Goal: Task Accomplishment & Management: Complete application form

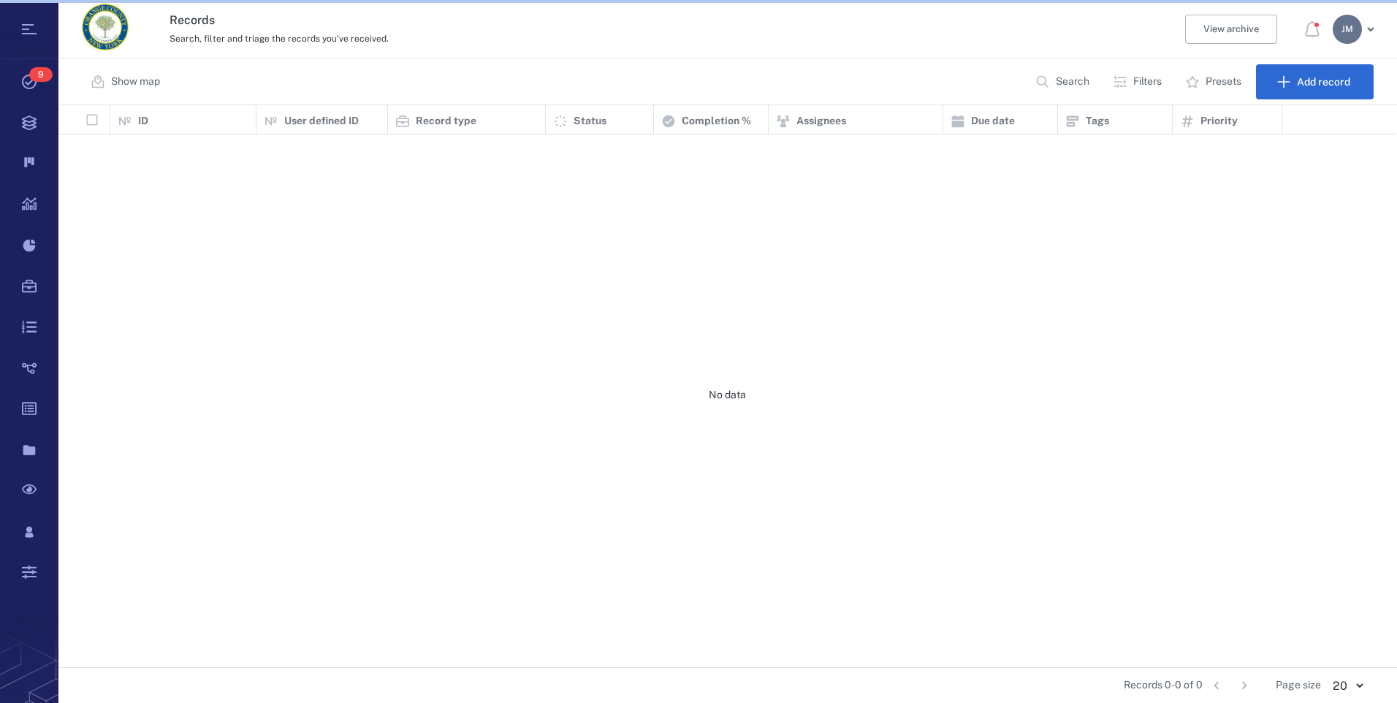
scroll to position [551, 1327]
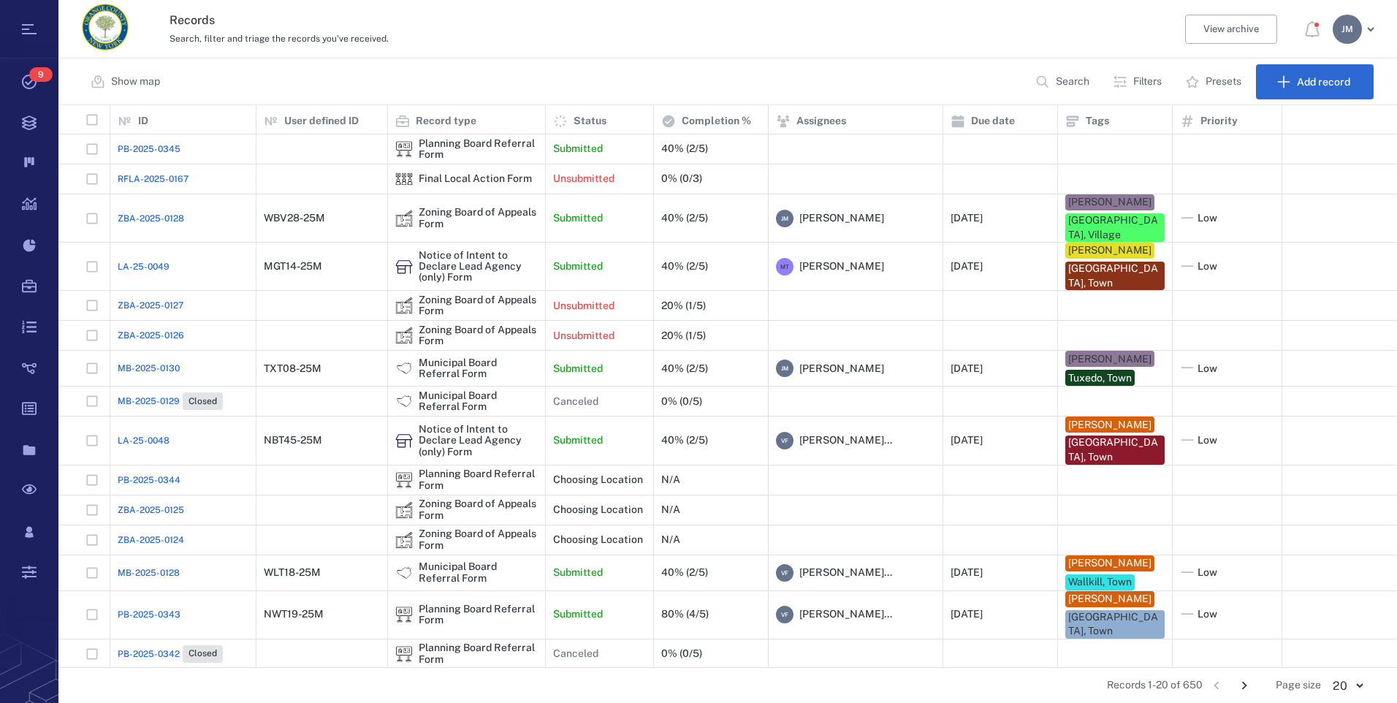
click at [1073, 82] on p "Search" at bounding box center [1073, 82] width 34 height 15
click at [1133, 84] on p "Filters" at bounding box center [1147, 82] width 28 height 15
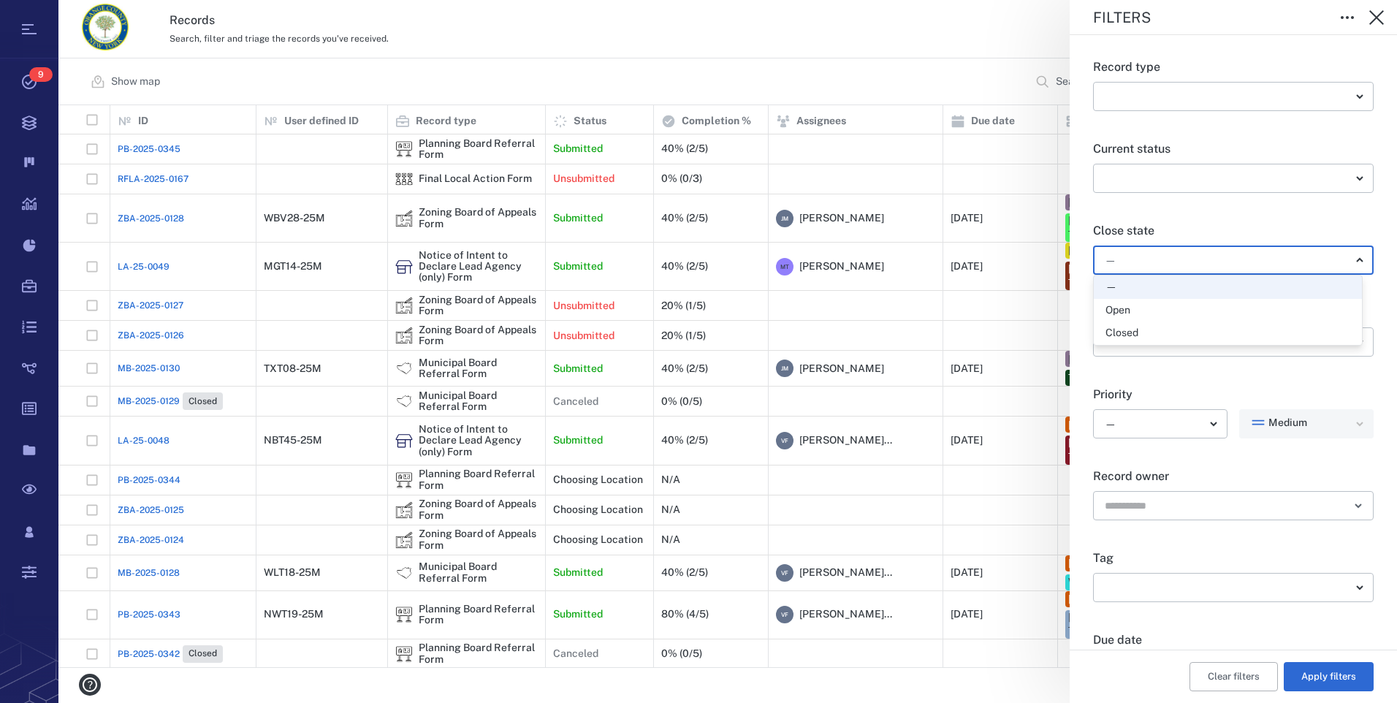
click at [1138, 250] on body "Tasks 9 Records Boards Dashboard Reports Record types Guide steps Rules Form bu…" at bounding box center [698, 351] width 1397 height 703
click at [1134, 308] on div "Open" at bounding box center [1227, 310] width 245 height 15
type input "*****"
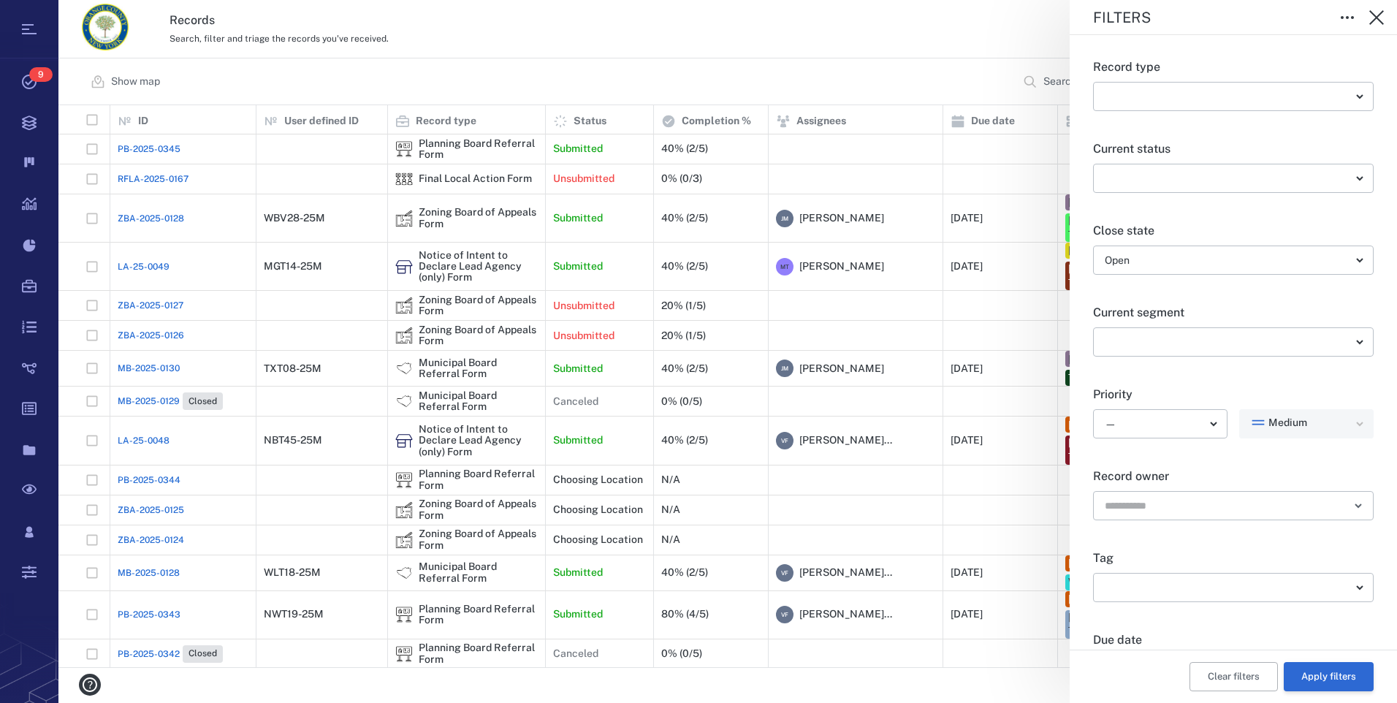
click at [1331, 676] on button "Apply filters" at bounding box center [1329, 676] width 90 height 29
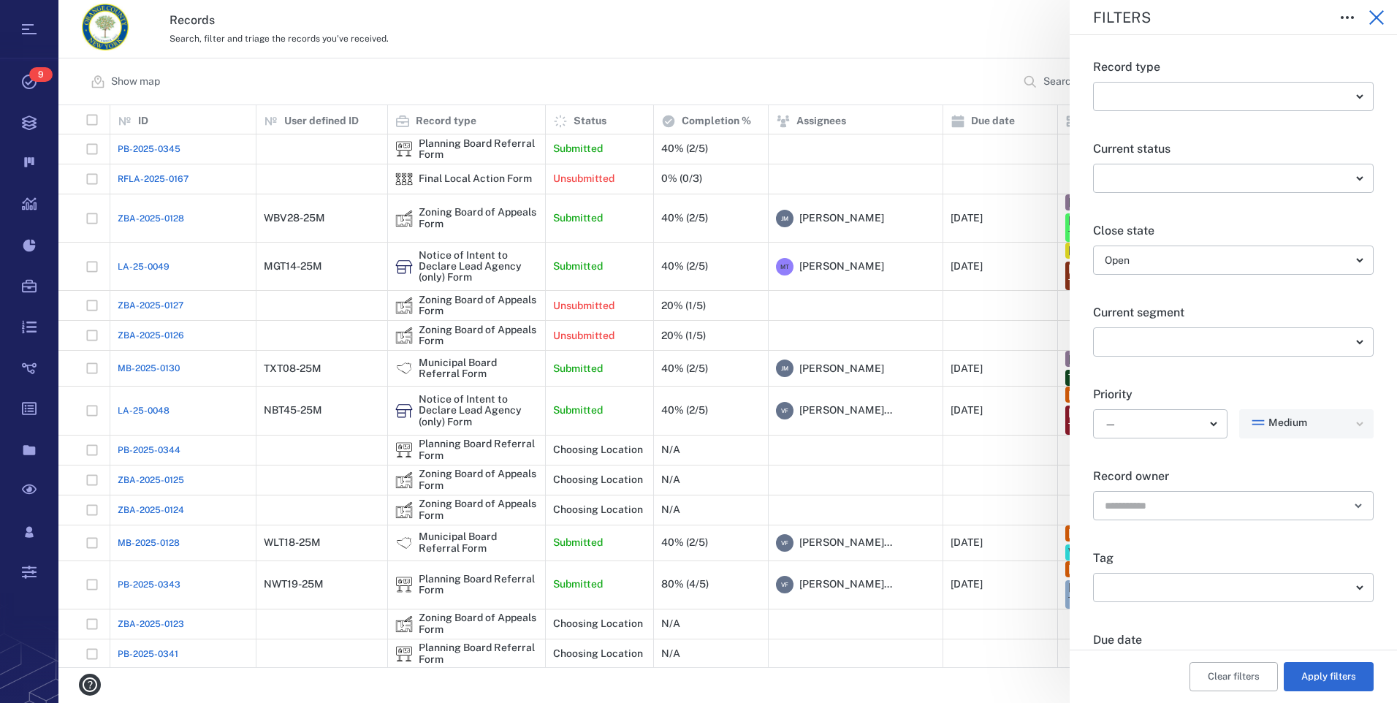
click at [1377, 17] on icon "button" at bounding box center [1376, 17] width 15 height 15
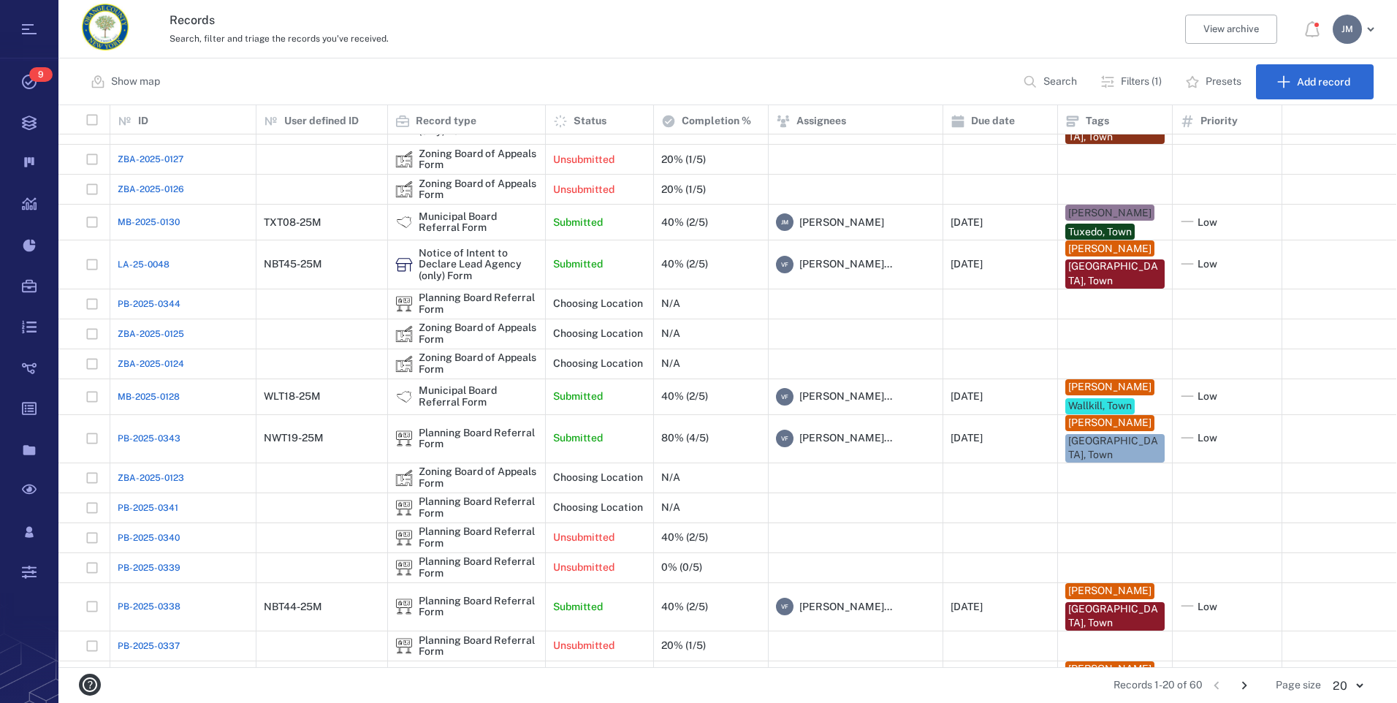
scroll to position [189, 0]
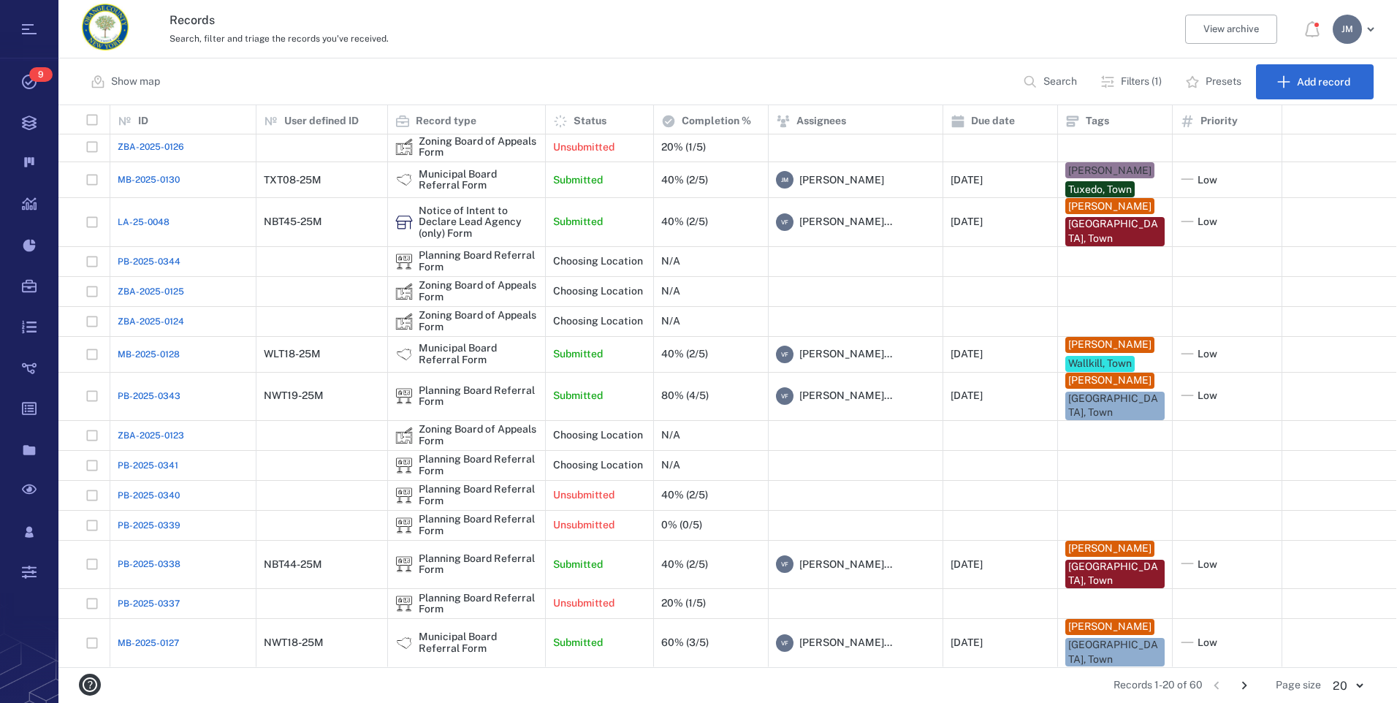
click at [1246, 682] on icon "Go to next page" at bounding box center [1244, 685] width 16 height 16
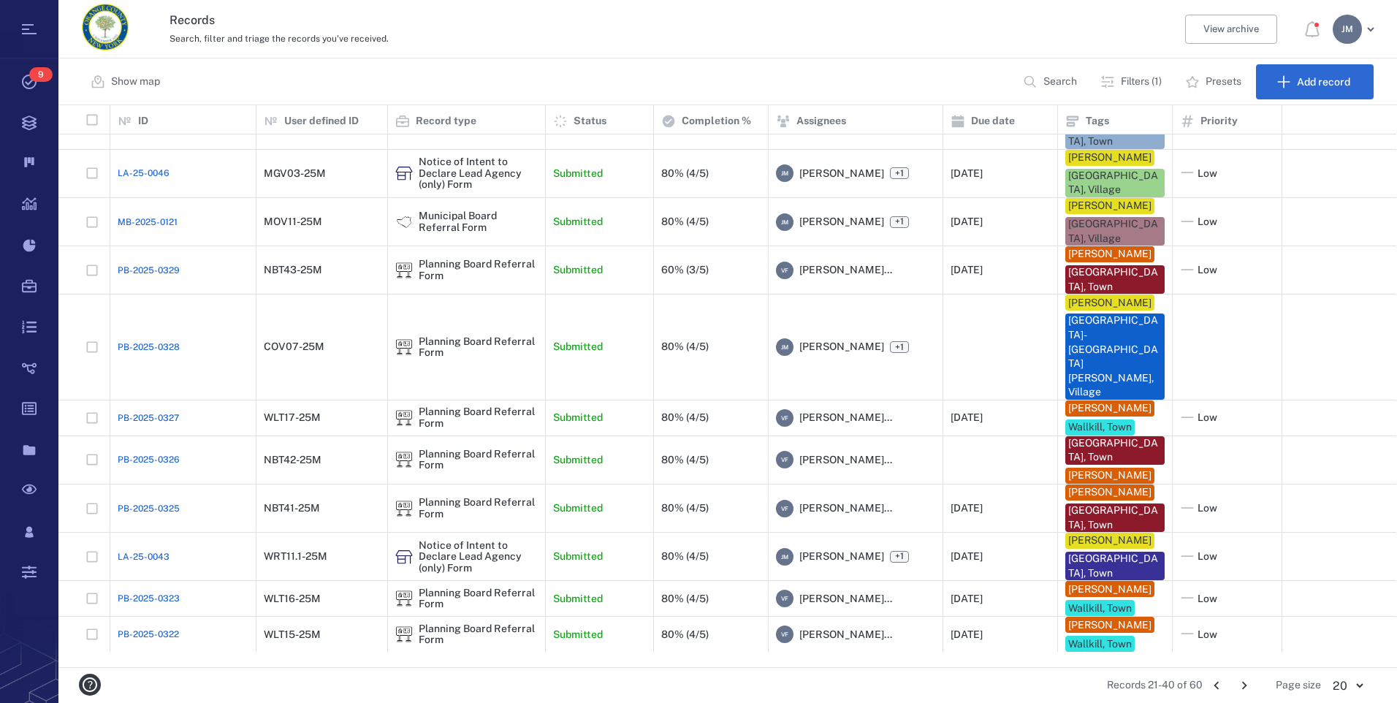
scroll to position [460, 0]
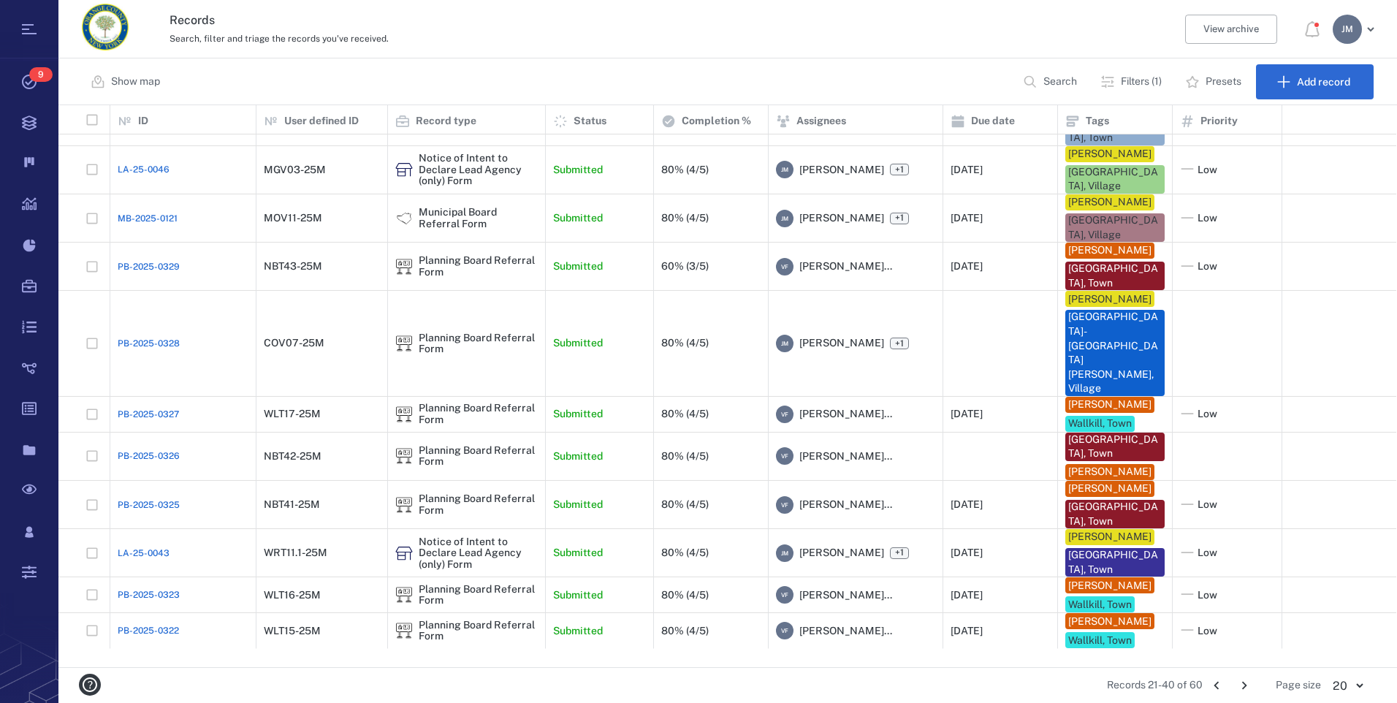
click at [1244, 680] on icon "Go to next page" at bounding box center [1244, 685] width 16 height 16
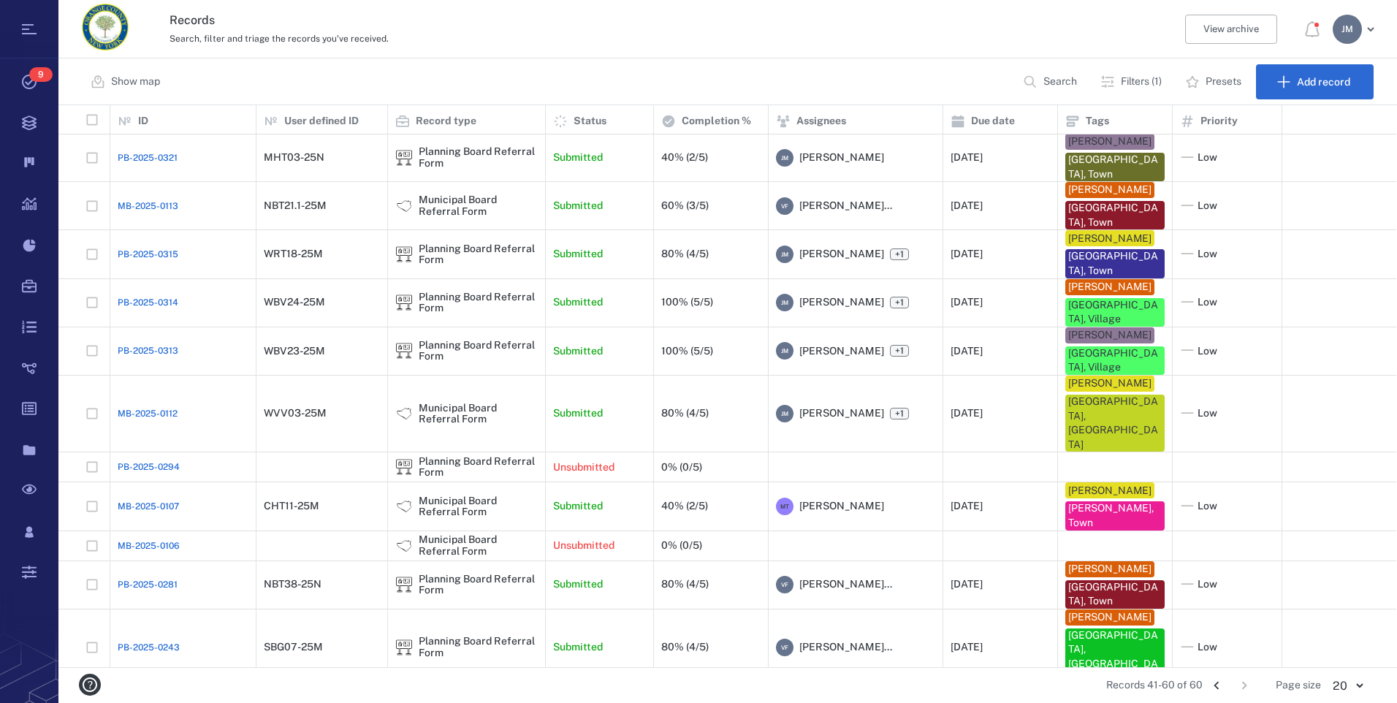
scroll to position [0, 0]
click at [439, 340] on div "Planning Board Referral Form" at bounding box center [478, 351] width 119 height 23
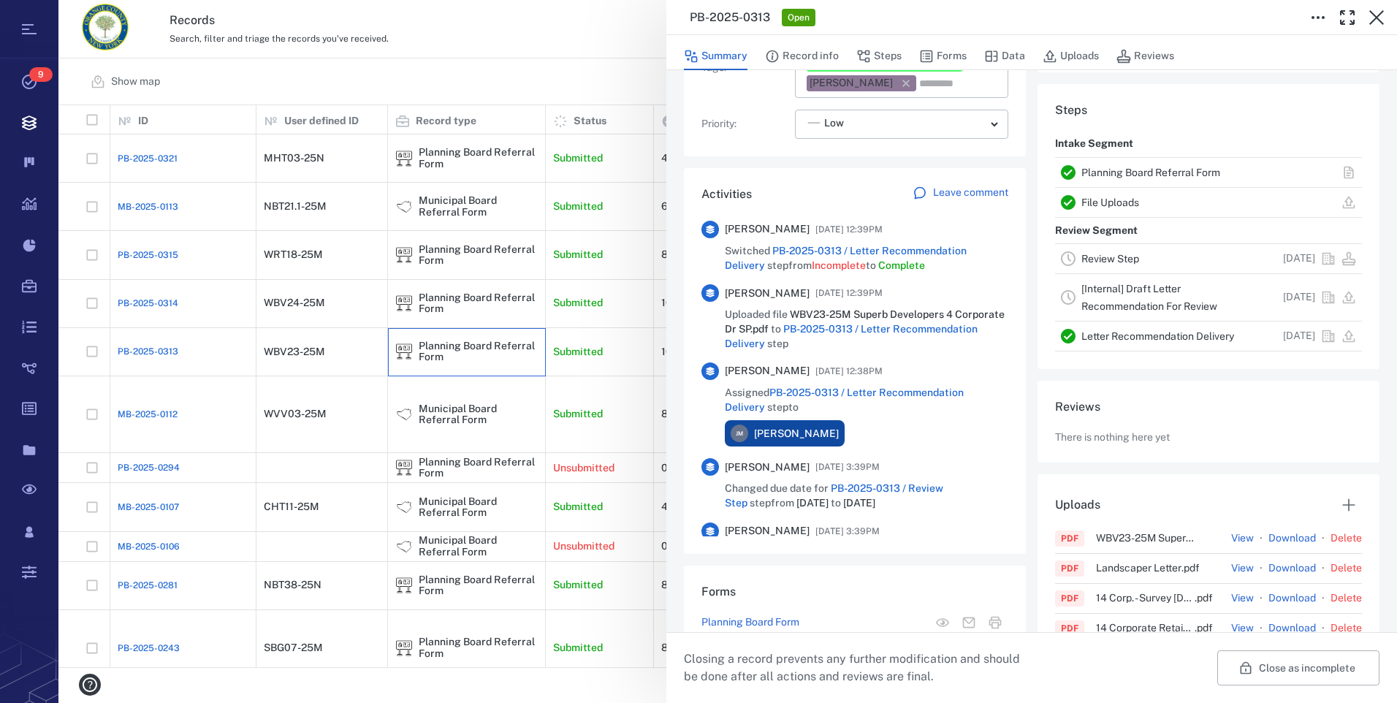
scroll to position [292, 0]
click at [1111, 253] on link "Review Step" at bounding box center [1110, 257] width 58 height 12
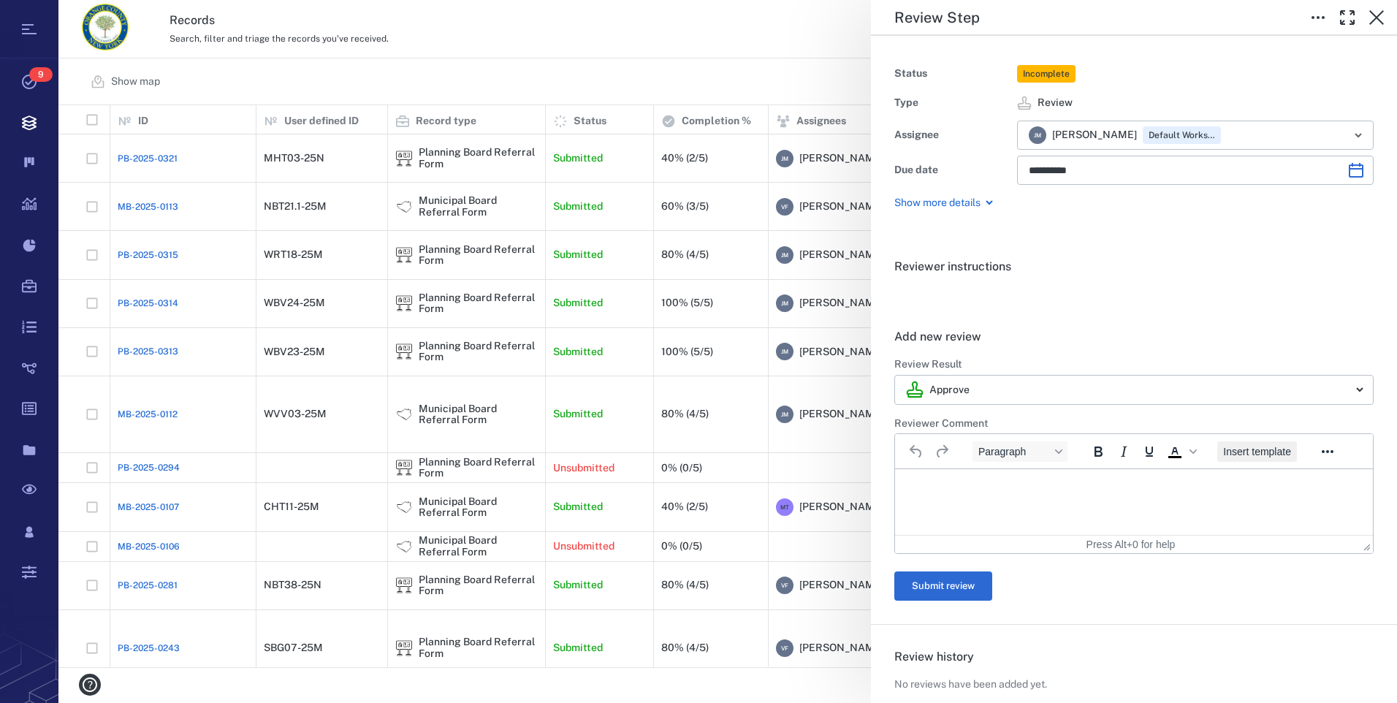
click at [1252, 454] on span "Insert template" at bounding box center [1257, 452] width 68 height 12
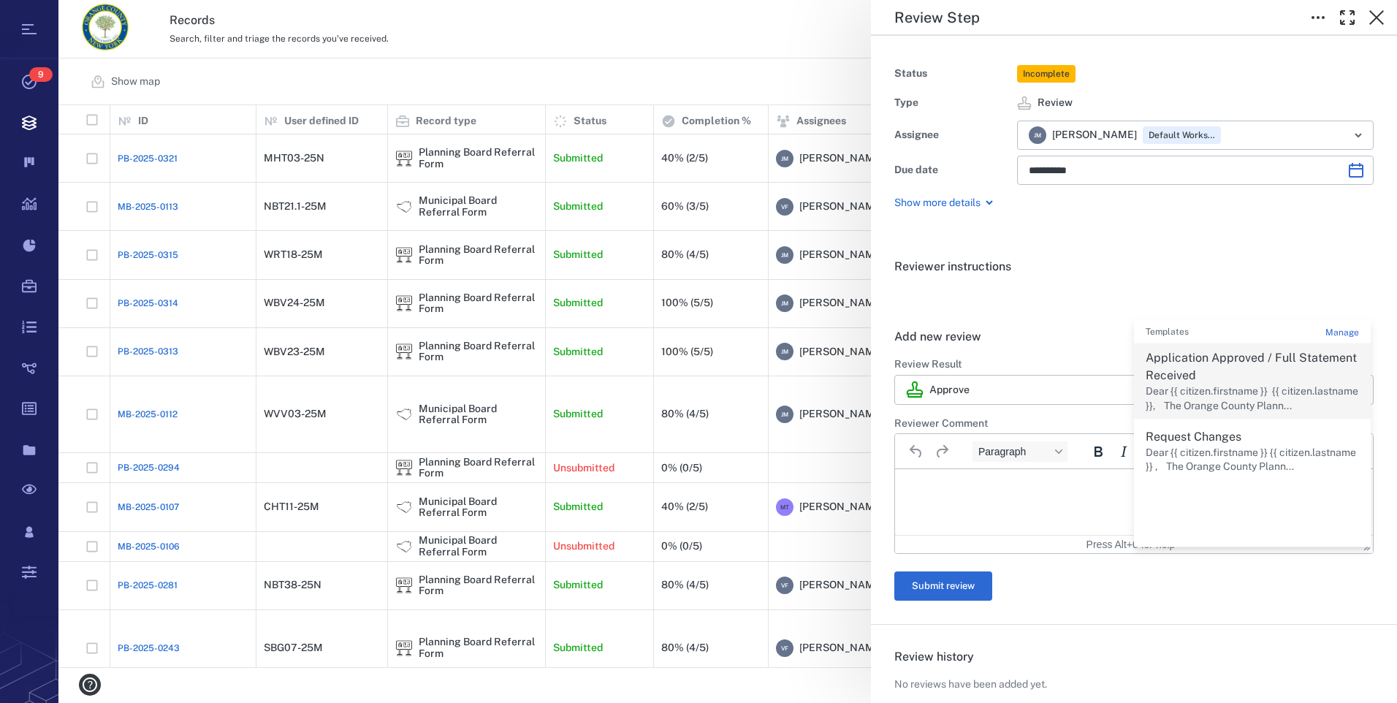
click at [1190, 393] on p "Dear {{ citizen.firstname }} {{ citizen.lastname }}, The Orange County Plann..." at bounding box center [1252, 398] width 213 height 28
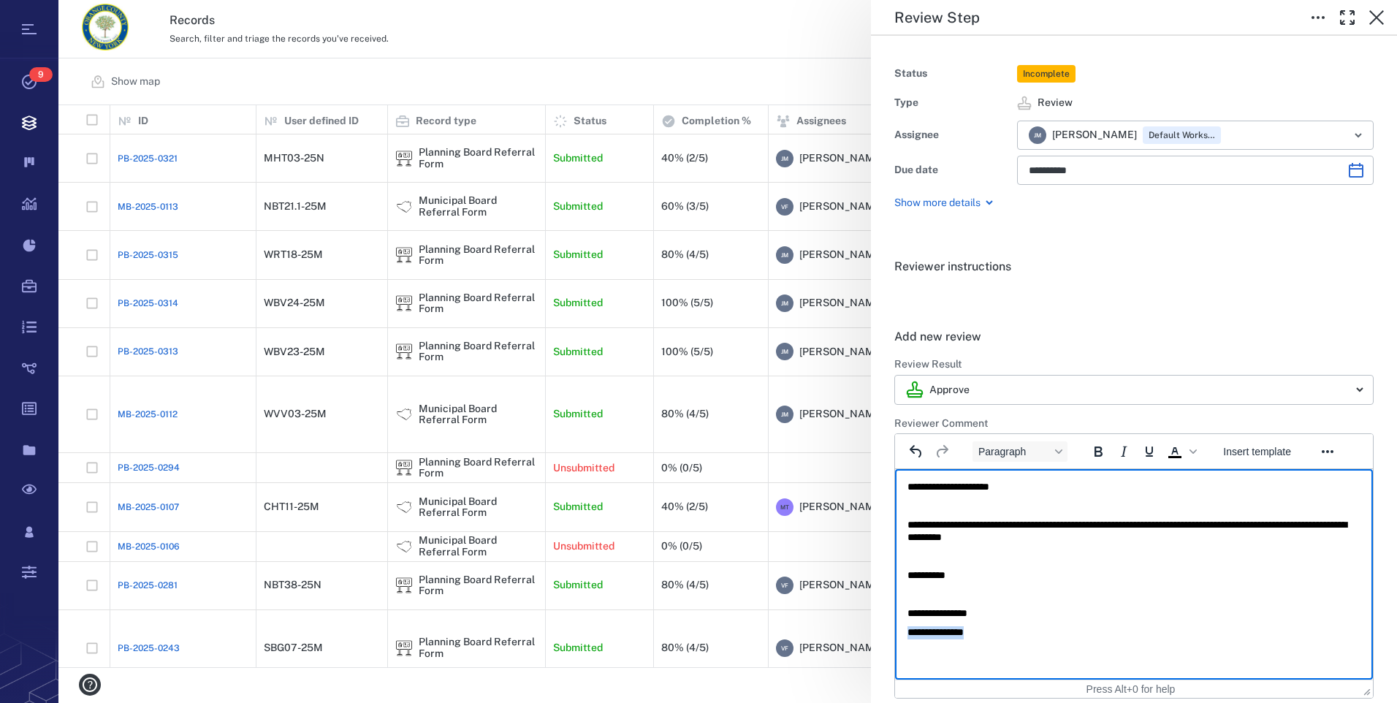
drag, startPoint x: 994, startPoint y: 626, endPoint x: 824, endPoint y: 628, distance: 170.2
click at [895, 628] on html "**********" at bounding box center [1134, 559] width 478 height 181
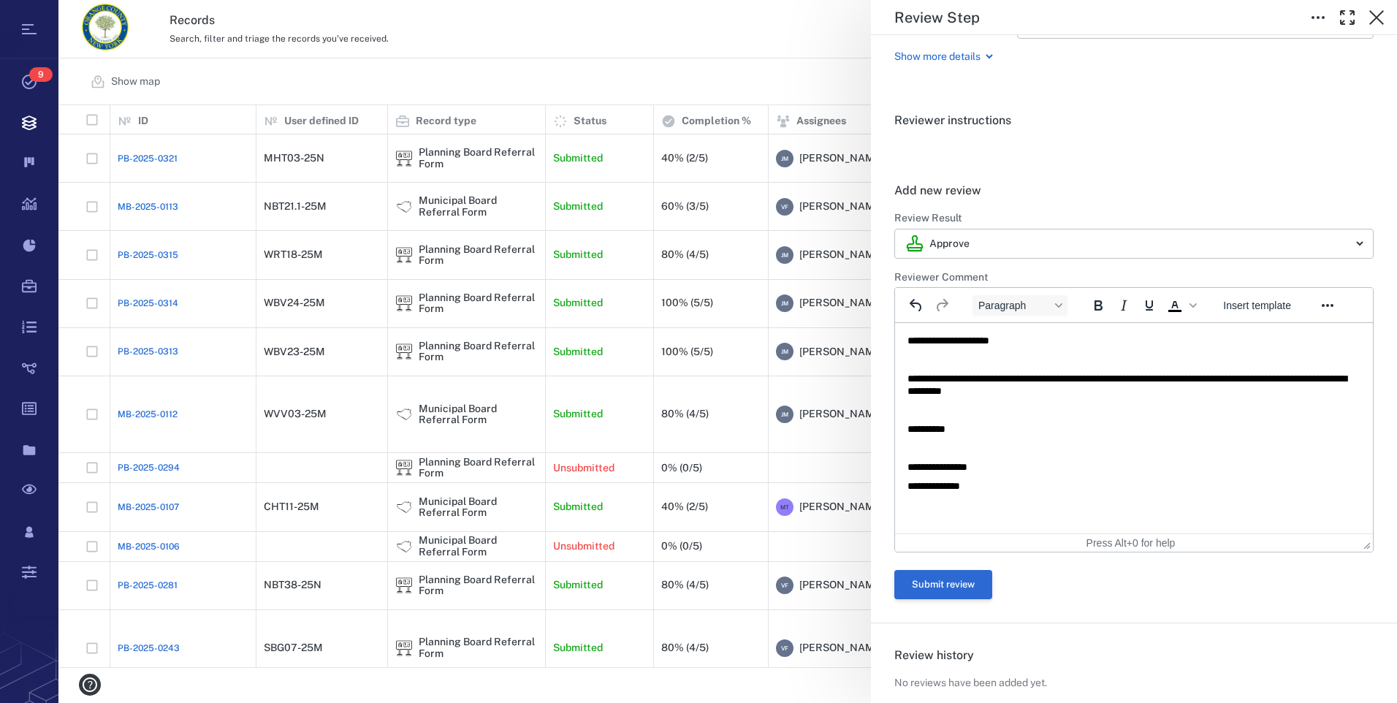
click at [967, 579] on button "Submit review" at bounding box center [943, 584] width 98 height 29
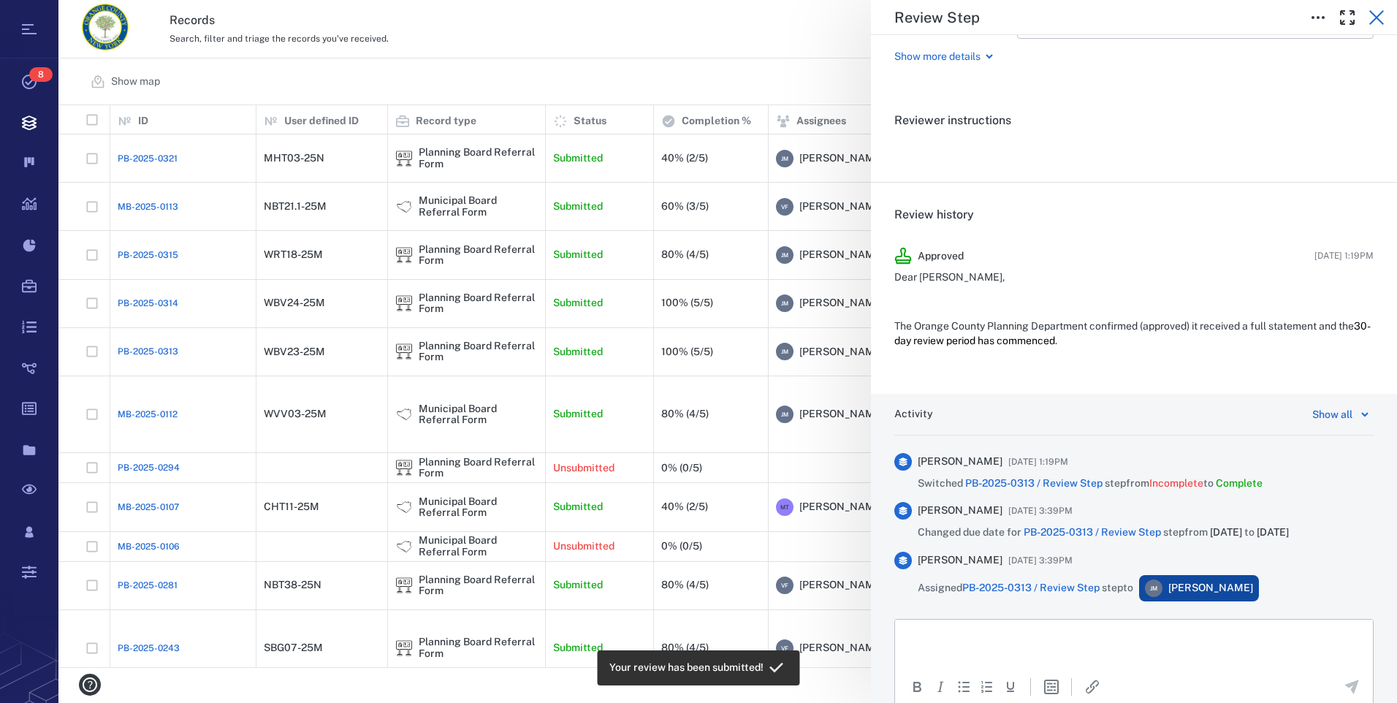
click at [1383, 13] on icon "button" at bounding box center [1377, 18] width 18 height 18
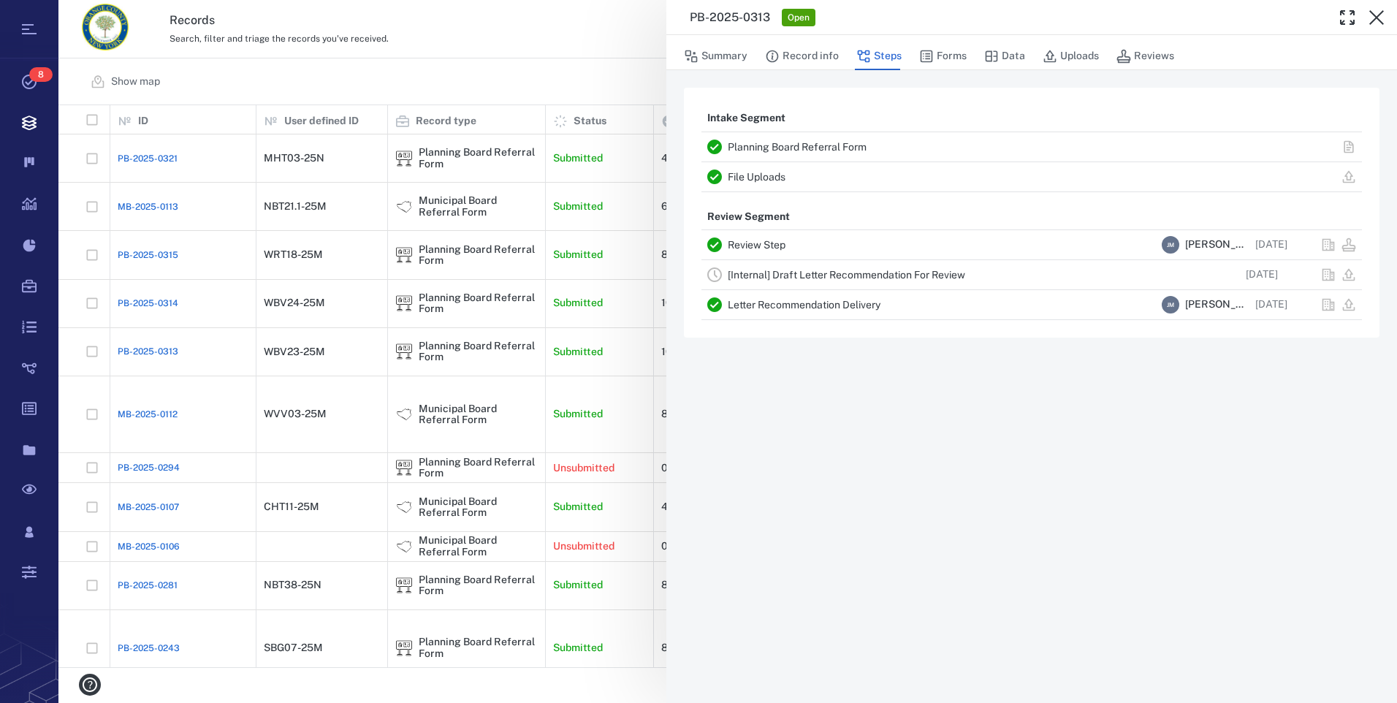
click at [771, 272] on link "[Internal] Draft Letter Recommendation For Review" at bounding box center [846, 275] width 237 height 12
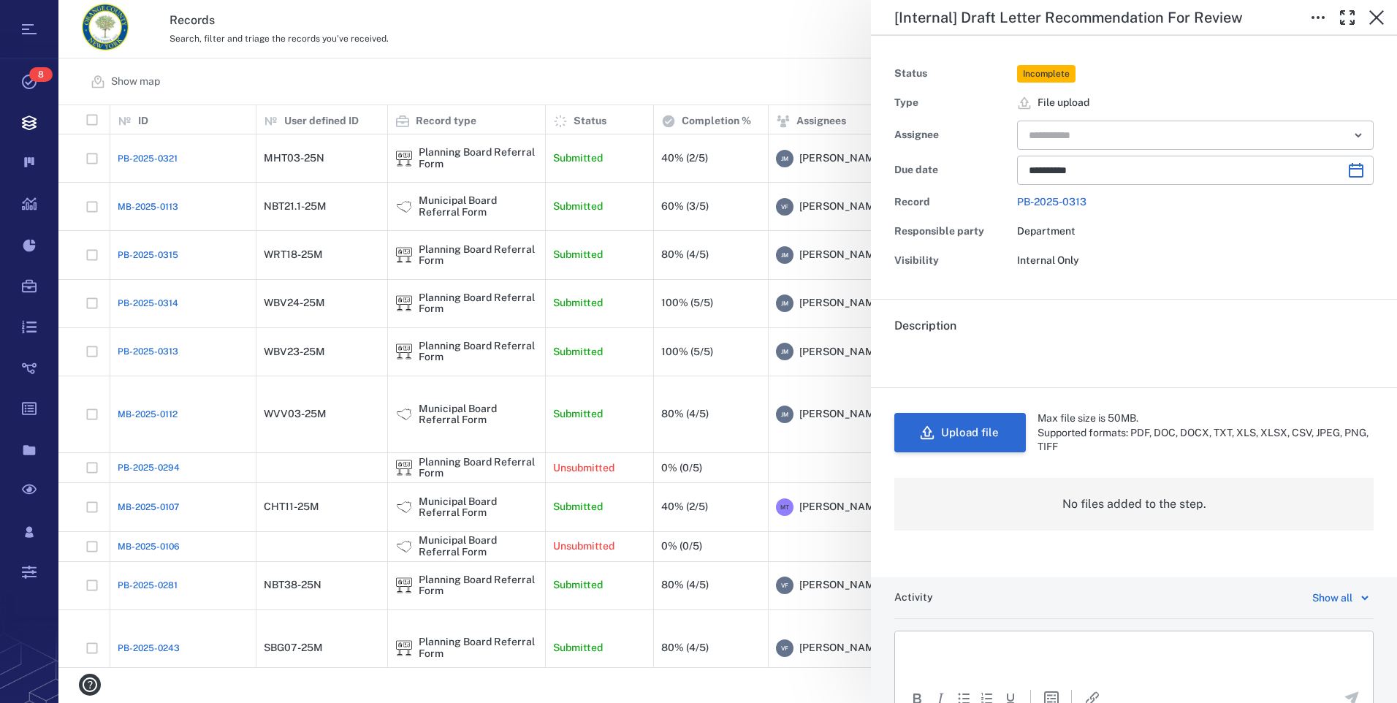
click at [988, 425] on button "Upload file" at bounding box center [960, 432] width 132 height 39
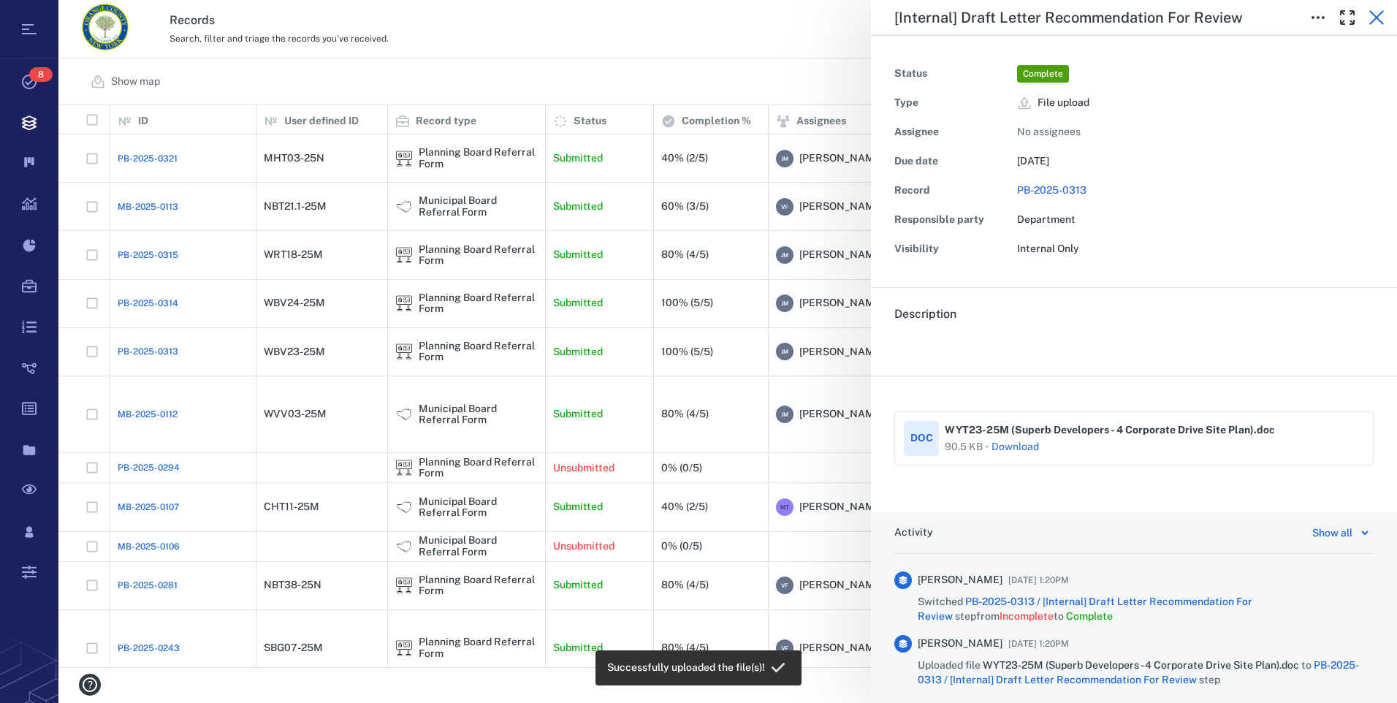
click at [1383, 16] on icon "button" at bounding box center [1377, 18] width 18 height 18
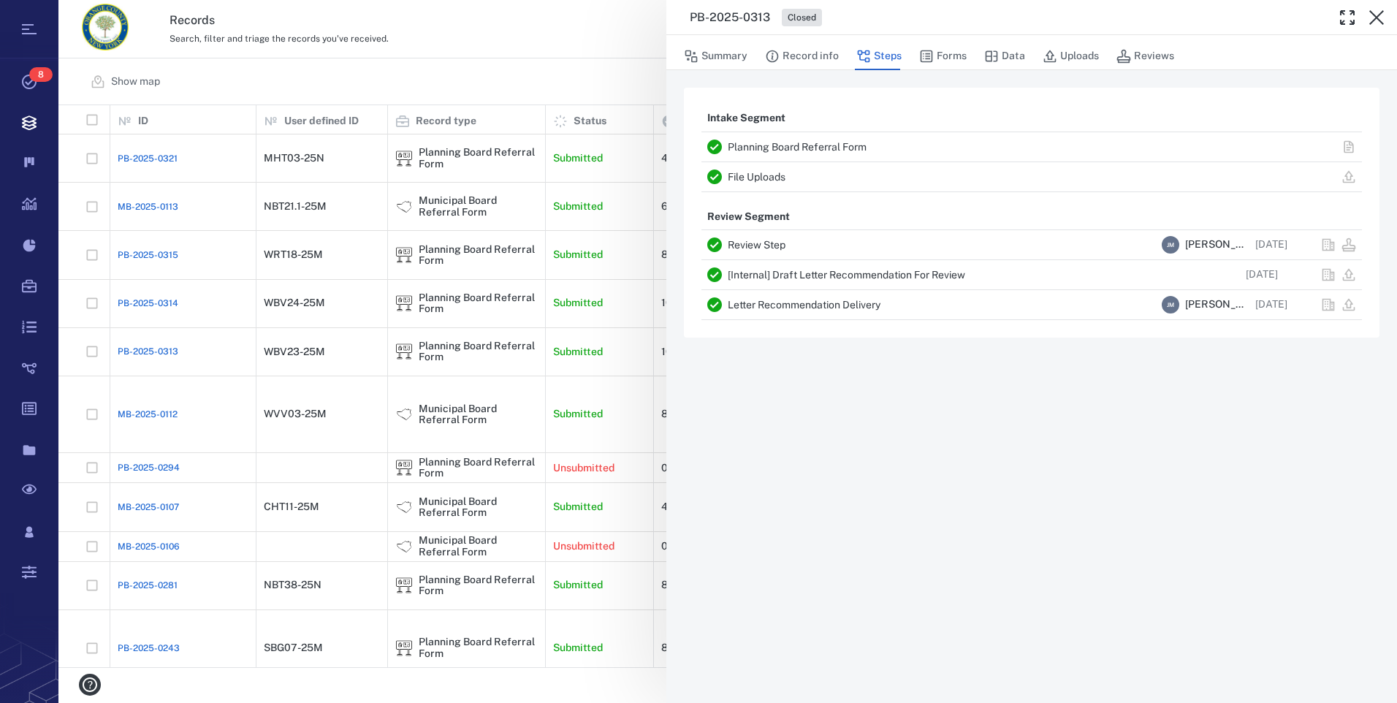
click at [1383, 16] on icon "button" at bounding box center [1377, 18] width 18 height 18
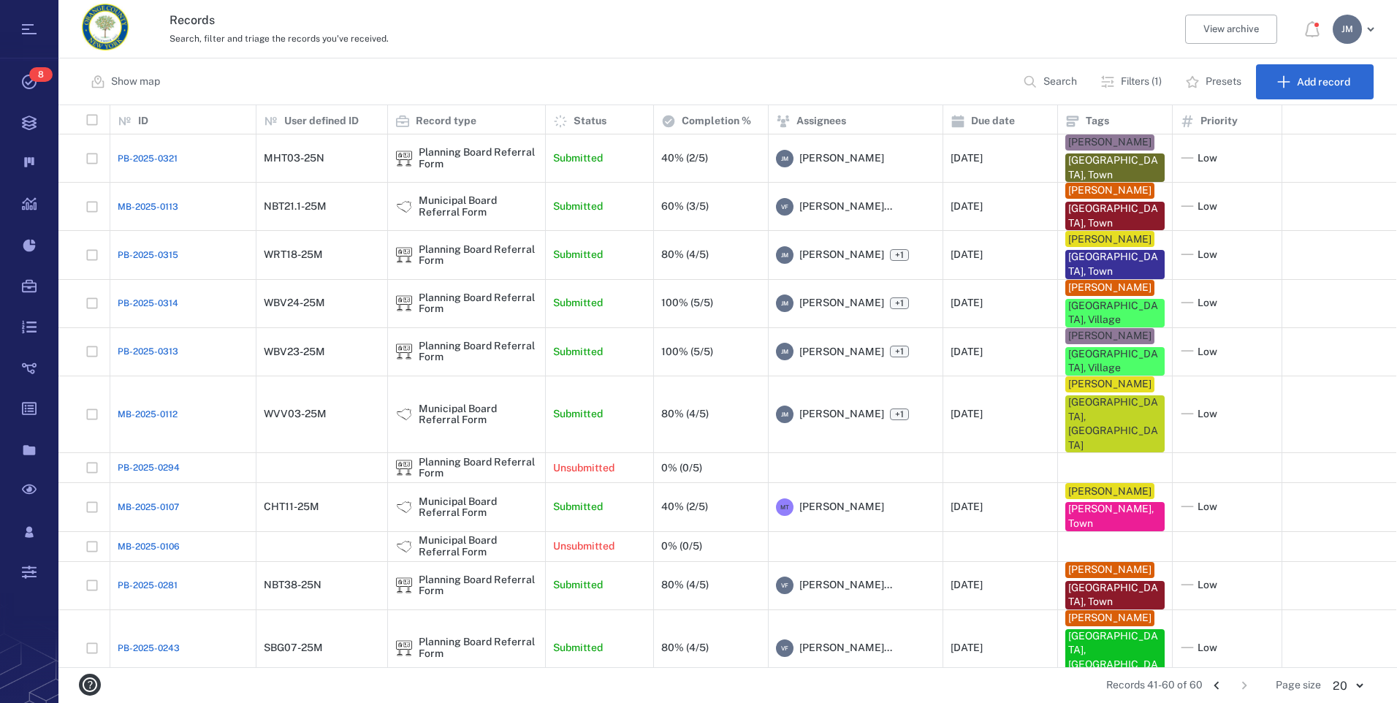
click at [1216, 688] on icon "Go to previous page" at bounding box center [1216, 685] width 16 height 16
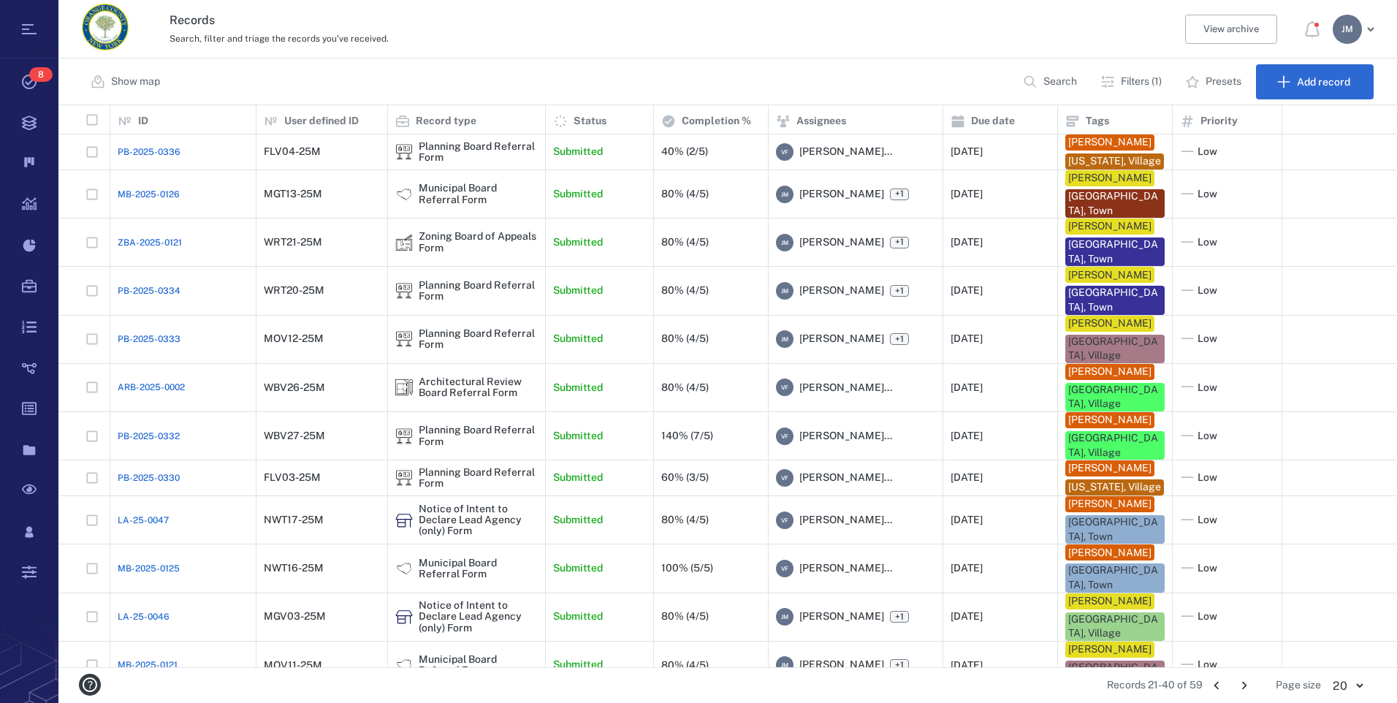
click at [1243, 682] on icon "Go to next page" at bounding box center [1244, 685] width 16 height 16
